Goal: Navigation & Orientation: Find specific page/section

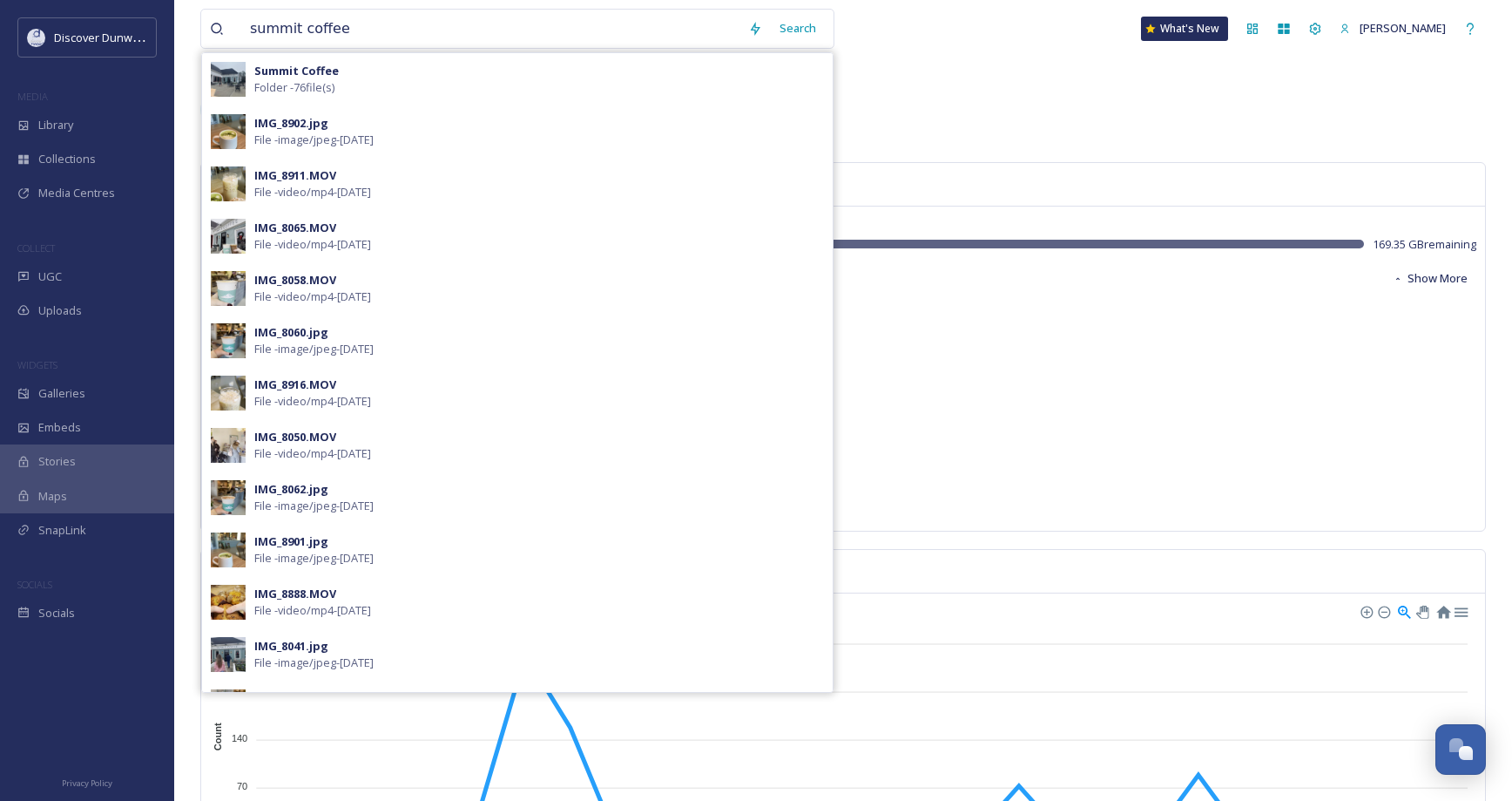
drag, startPoint x: 613, startPoint y: 19, endPoint x: 206, endPoint y: 42, distance: 407.6
click at [206, 42] on div "summit coffee Search Summit Coffee Folder - 76 file(s) IMG_8902.jpg File - imag…" at bounding box center [517, 28] width 634 height 40
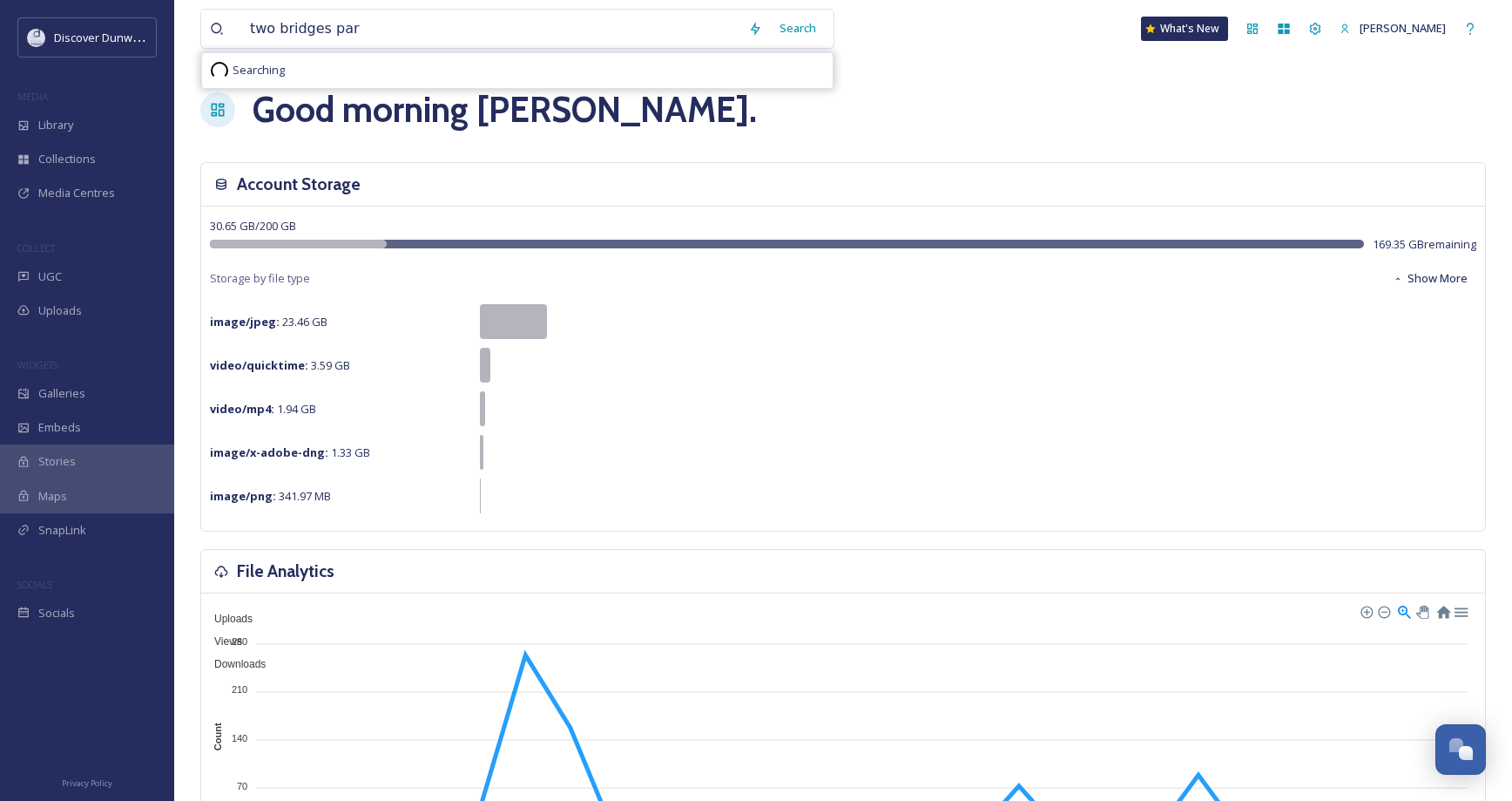
type input "two bridges park"
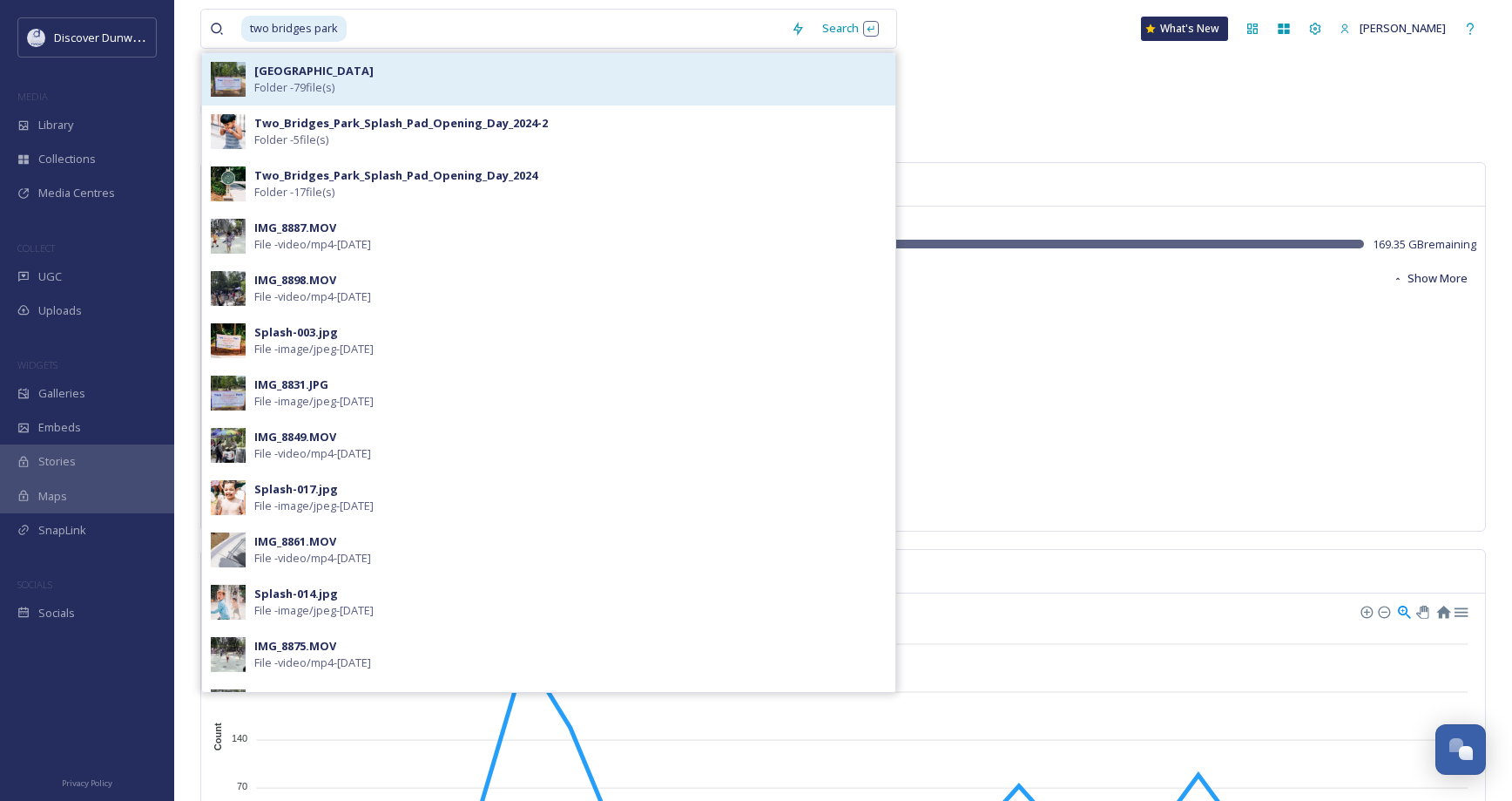
click at [409, 90] on div "Two Bridges Park Folder - 79 file(s)" at bounding box center [570, 80] width 632 height 33
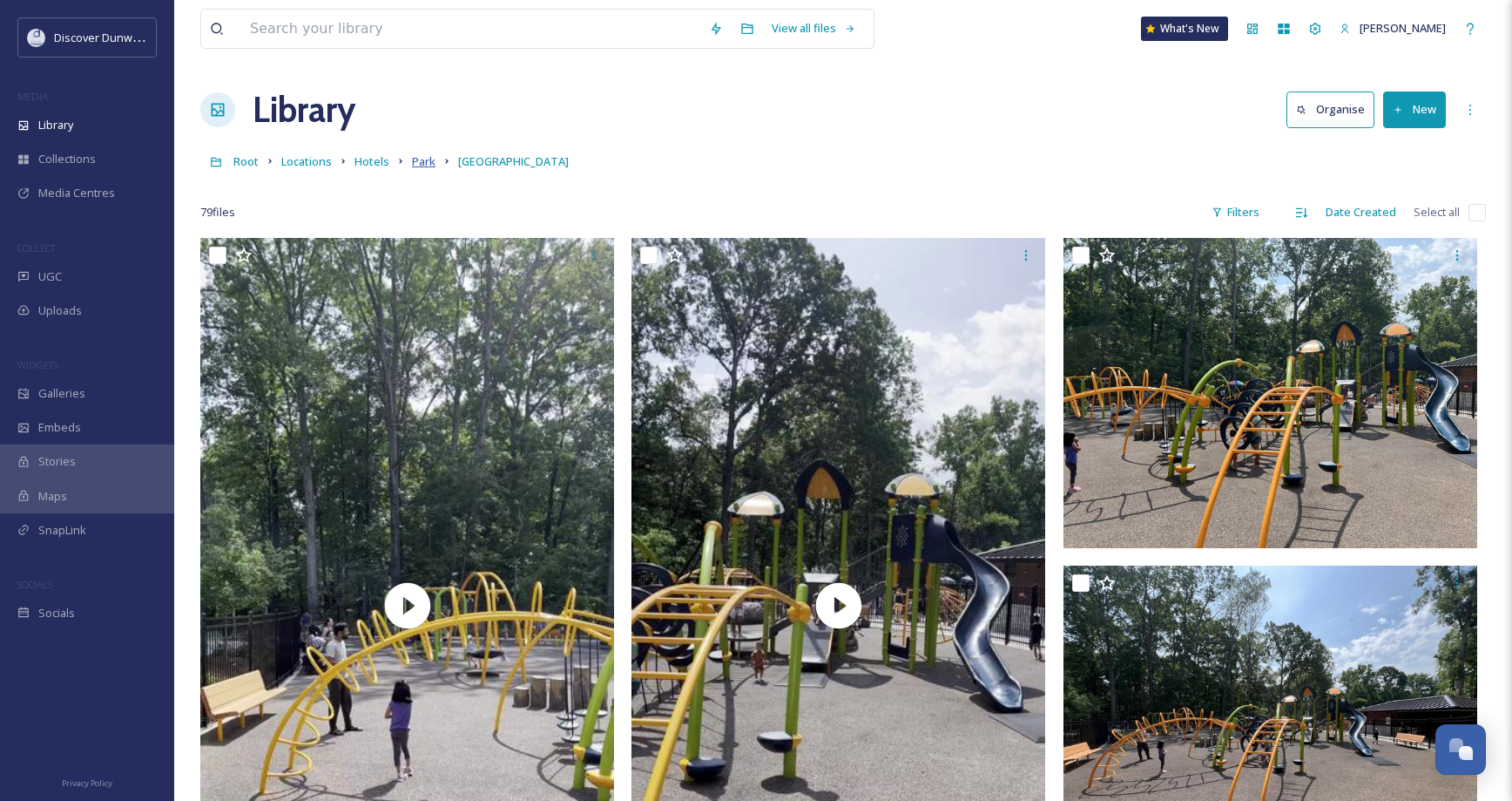
click at [419, 156] on span "Park" at bounding box center [423, 161] width 23 height 16
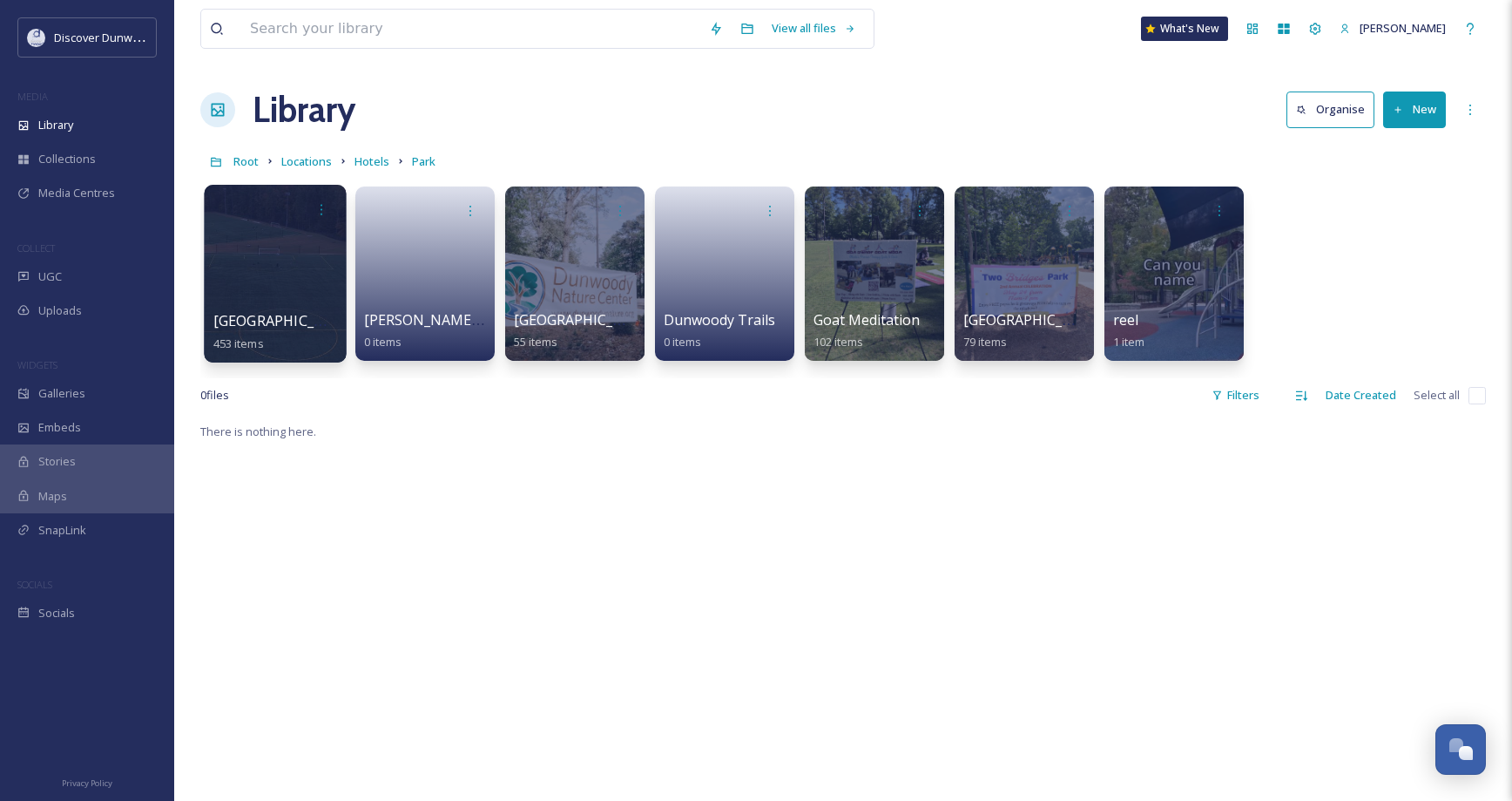
click at [273, 249] on div at bounding box center [274, 273] width 142 height 178
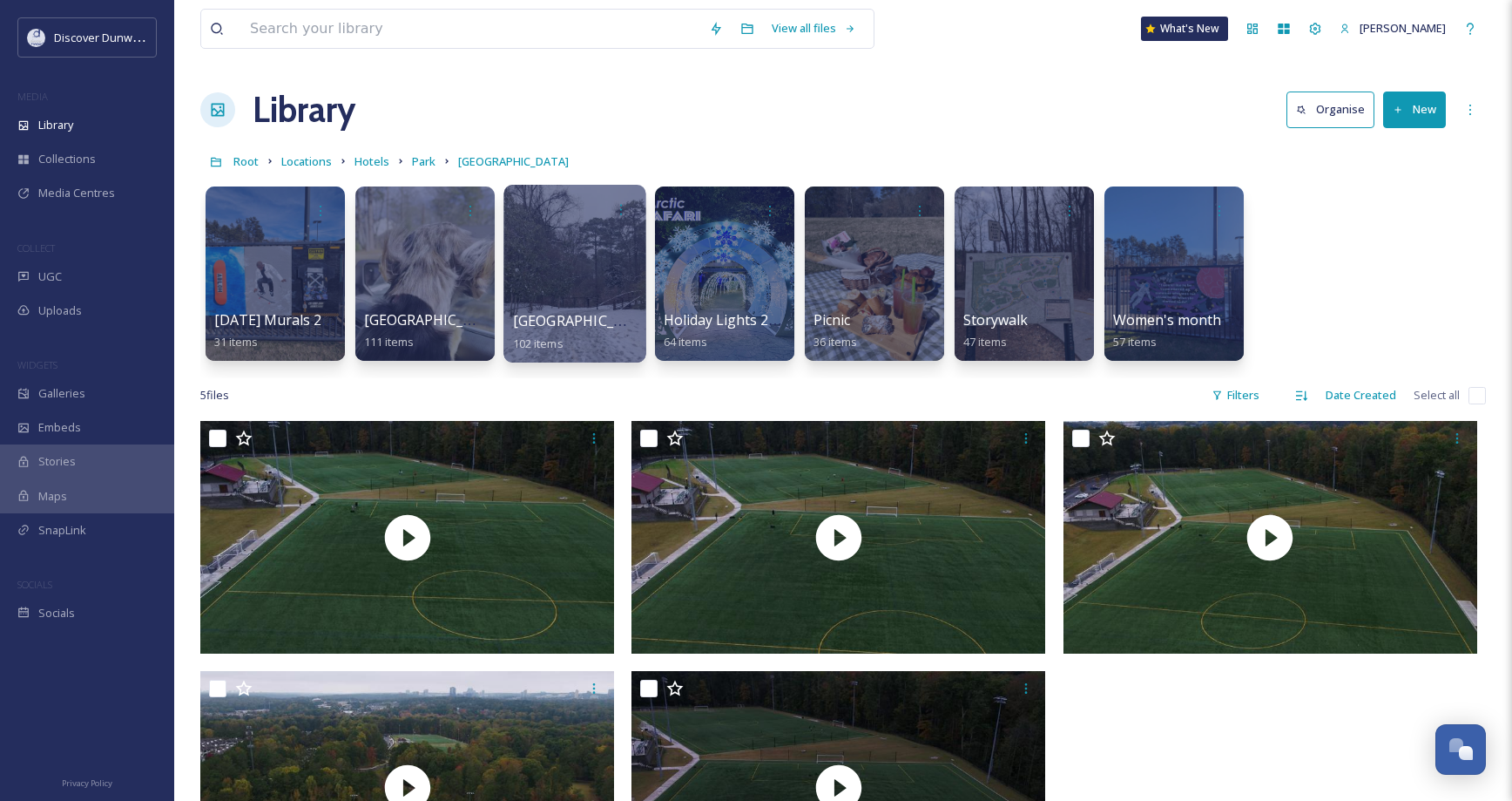
click at [591, 267] on div at bounding box center [574, 273] width 142 height 178
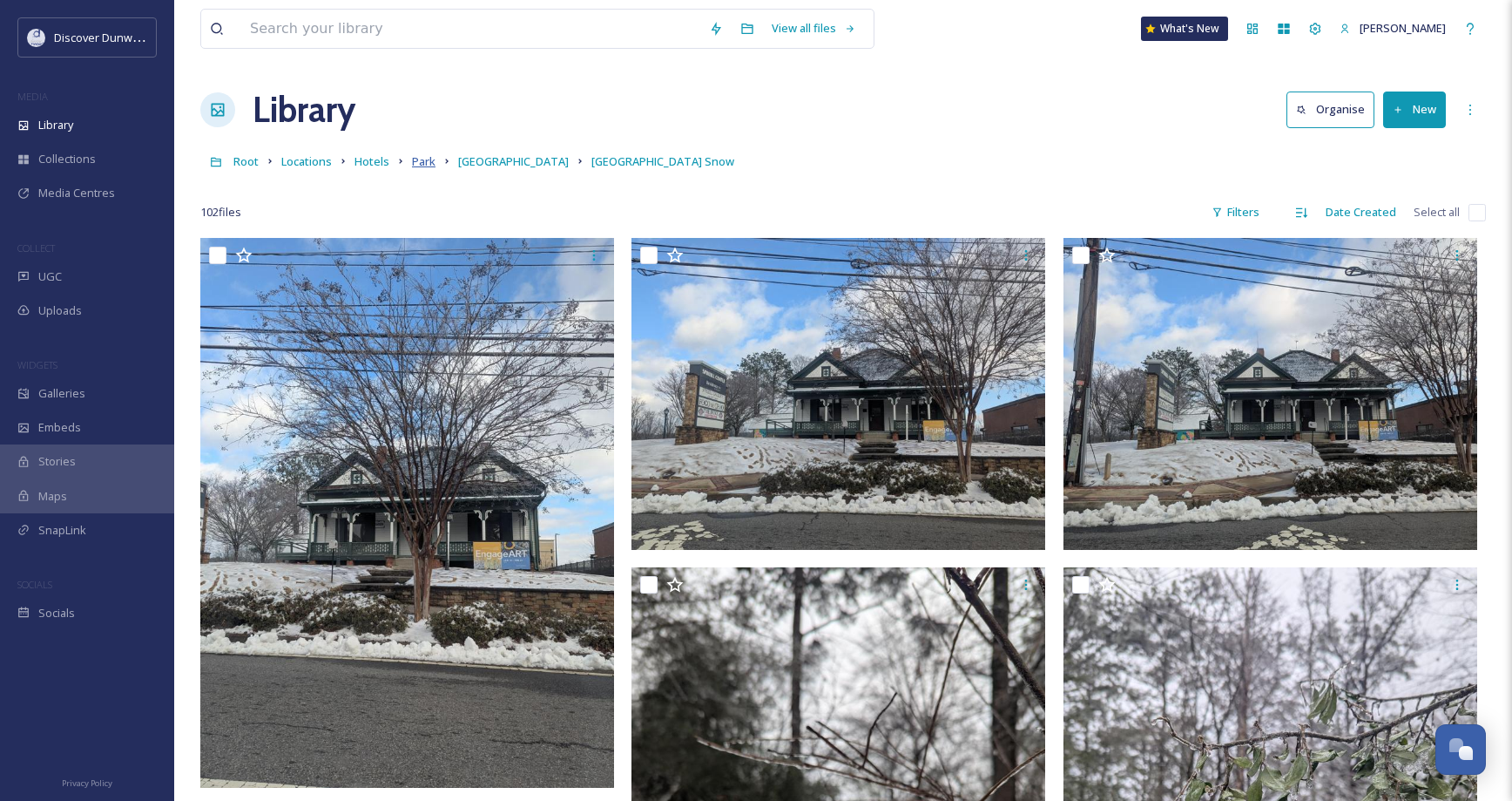
click at [432, 165] on span "Park" at bounding box center [423, 161] width 23 height 16
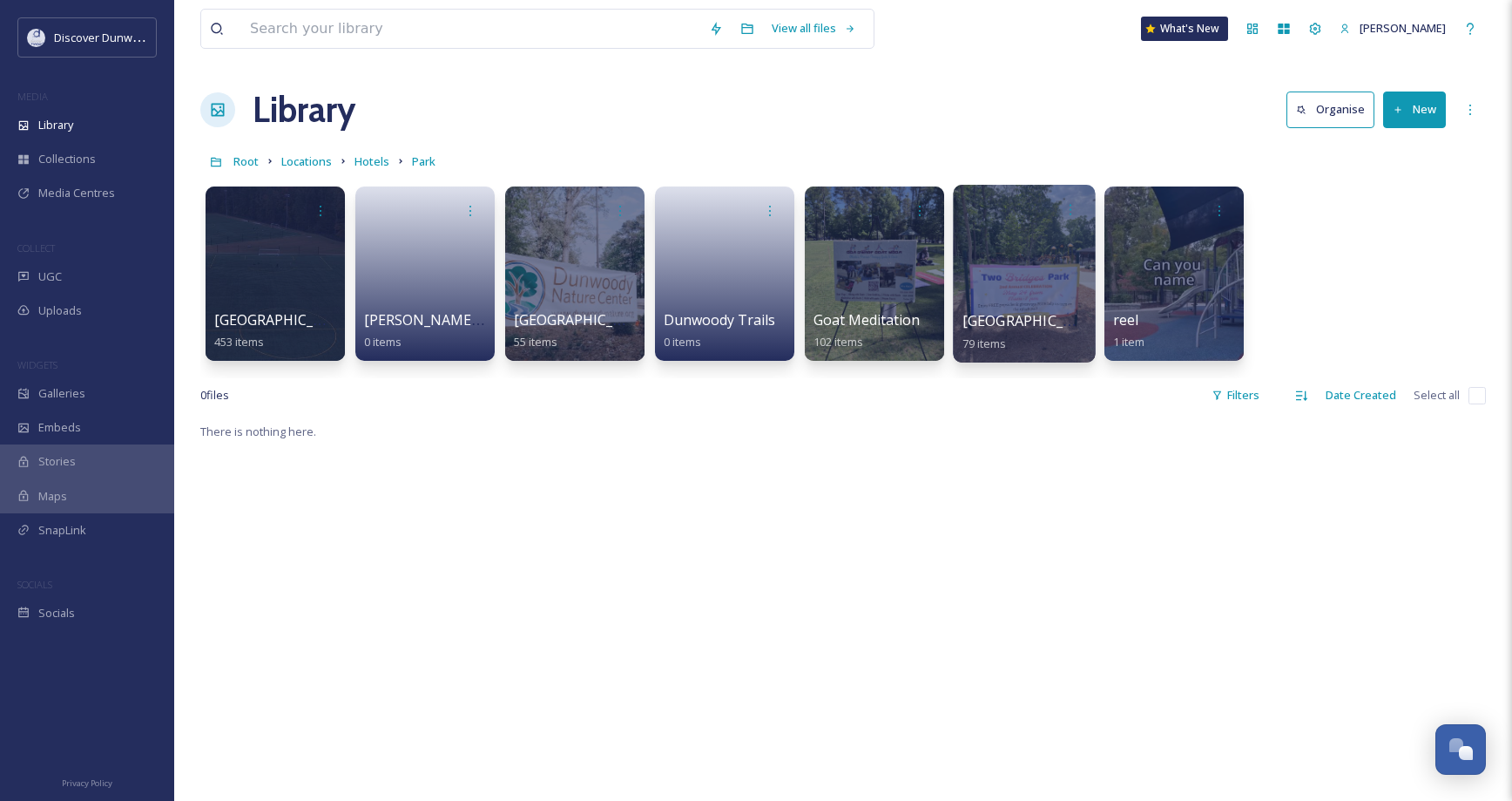
click at [1056, 277] on div at bounding box center [1023, 273] width 142 height 178
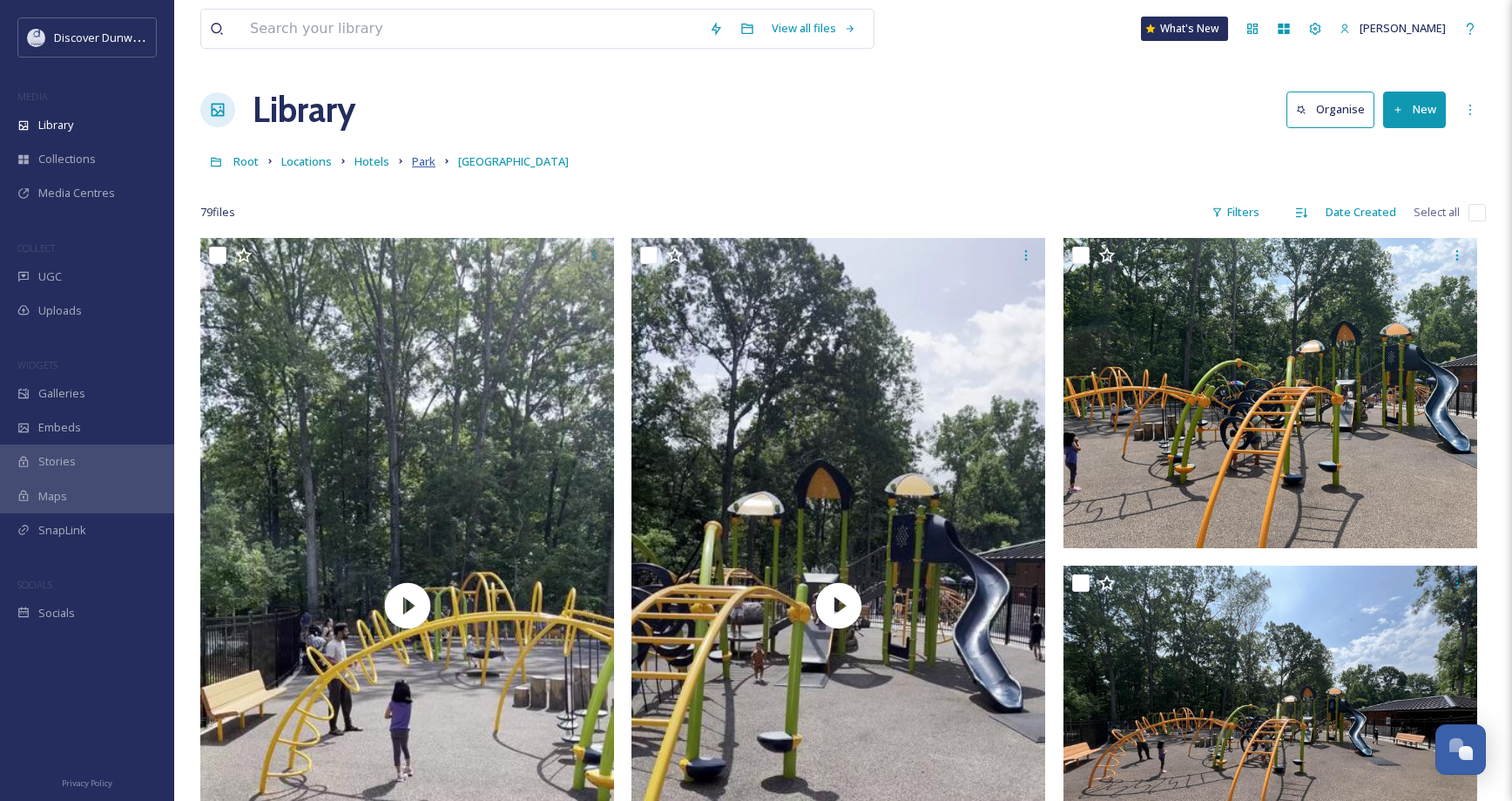
click at [419, 169] on link "Park" at bounding box center [423, 161] width 23 height 21
